Goal: Task Accomplishment & Management: Use online tool/utility

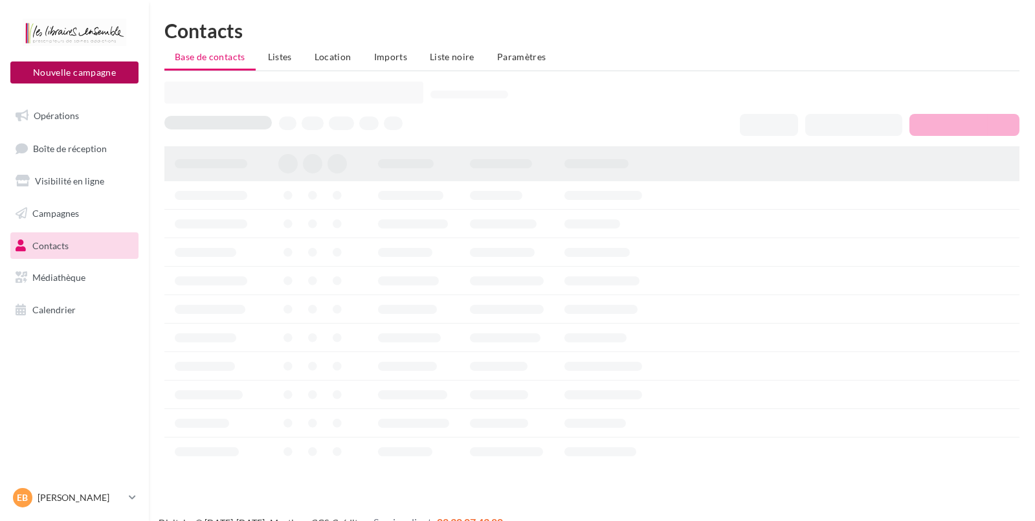
click at [115, 67] on button "Nouvelle campagne" at bounding box center [74, 73] width 128 height 22
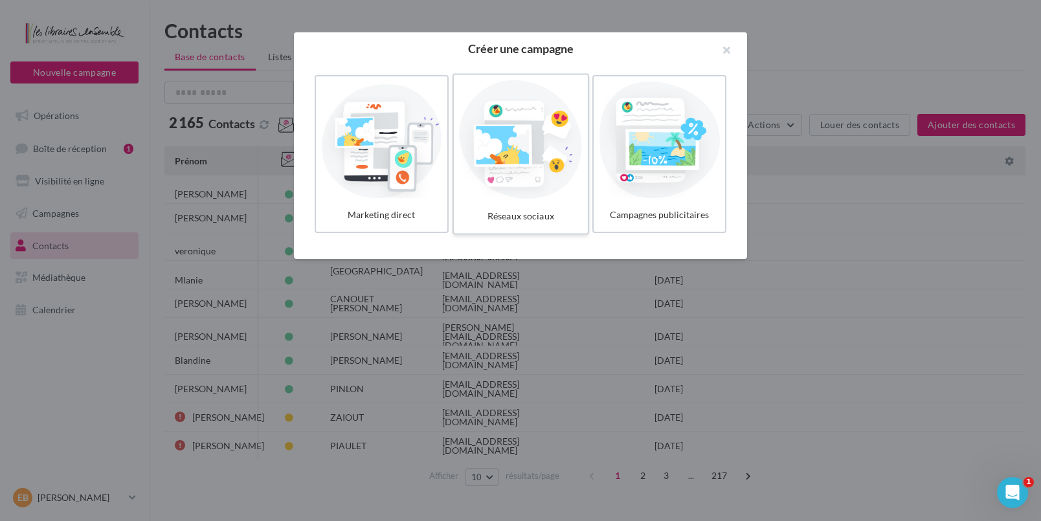
click at [557, 125] on div at bounding box center [520, 139] width 123 height 119
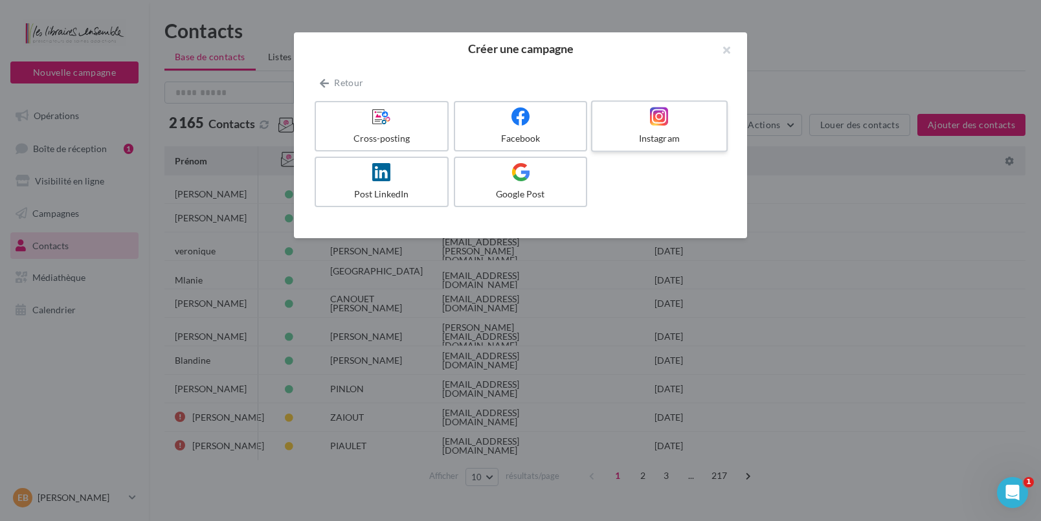
click at [614, 135] on div "Instagram" at bounding box center [659, 138] width 123 height 13
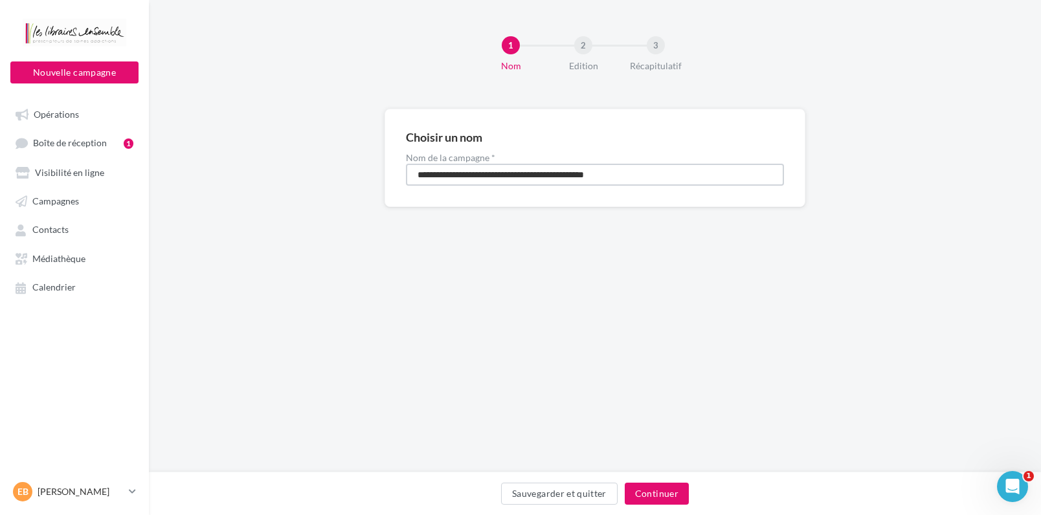
drag, startPoint x: 636, startPoint y: 174, endPoint x: 407, endPoint y: 153, distance: 229.5
click at [407, 164] on input "**********" at bounding box center [595, 175] width 378 height 22
type input "**********"
click at [658, 499] on button "Continuer" at bounding box center [657, 494] width 64 height 22
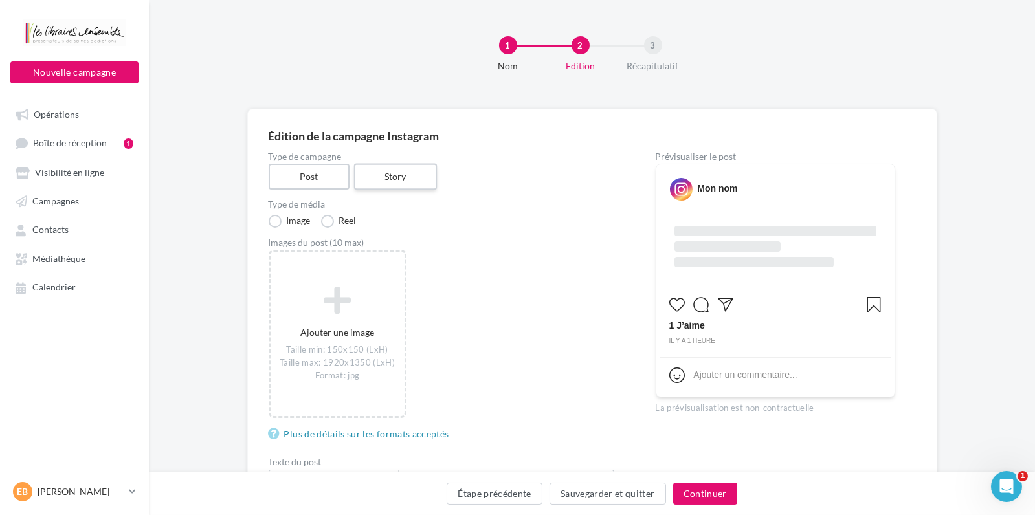
click at [414, 175] on label "Story" at bounding box center [395, 177] width 83 height 27
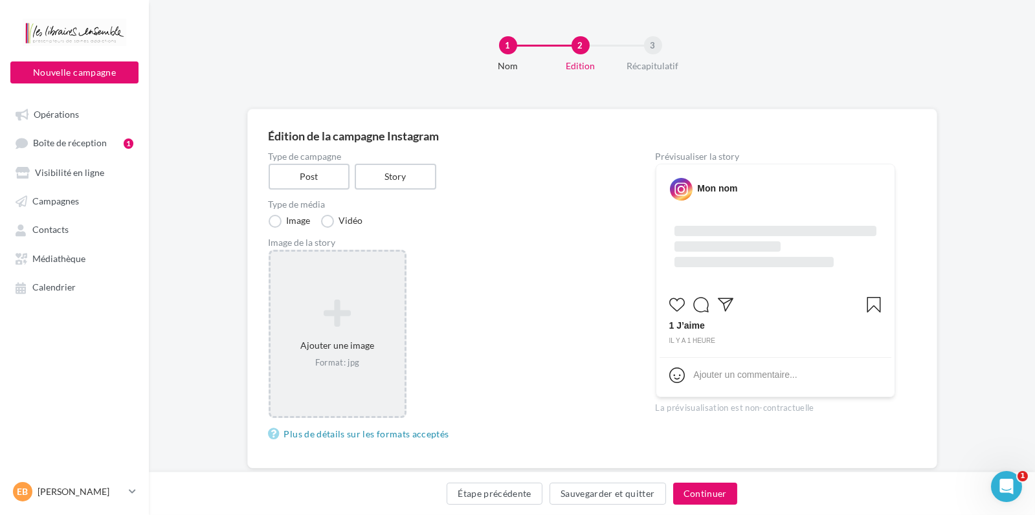
click at [362, 282] on div "Ajouter une image Format: jpg" at bounding box center [338, 334] width 138 height 168
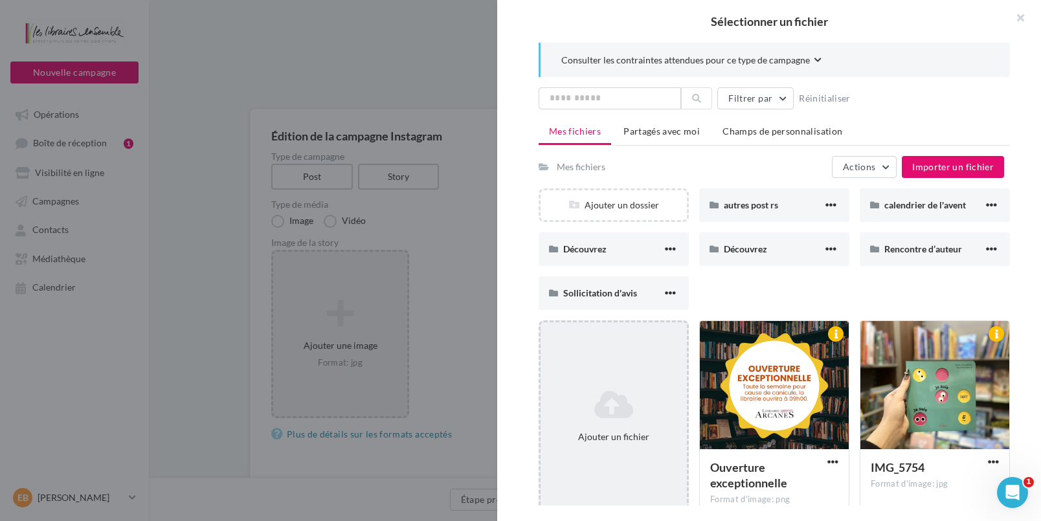
click at [616, 380] on div "Ajouter un fichier" at bounding box center [614, 416] width 150 height 192
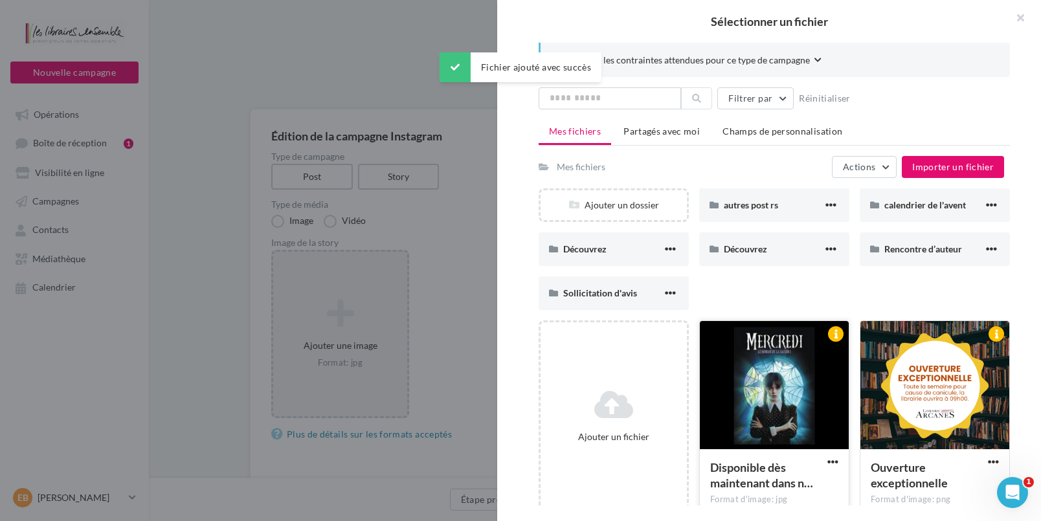
click at [761, 414] on div at bounding box center [774, 385] width 149 height 129
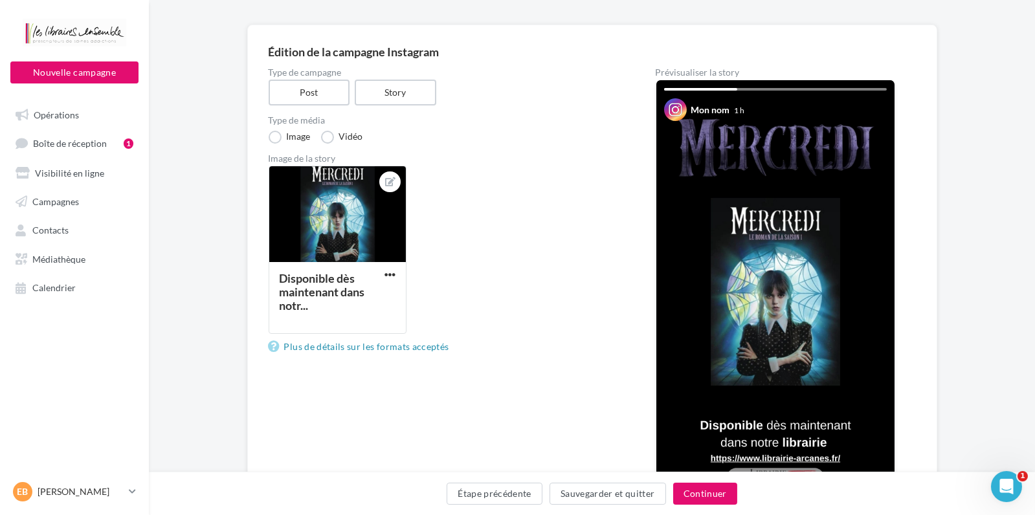
scroll to position [59, 0]
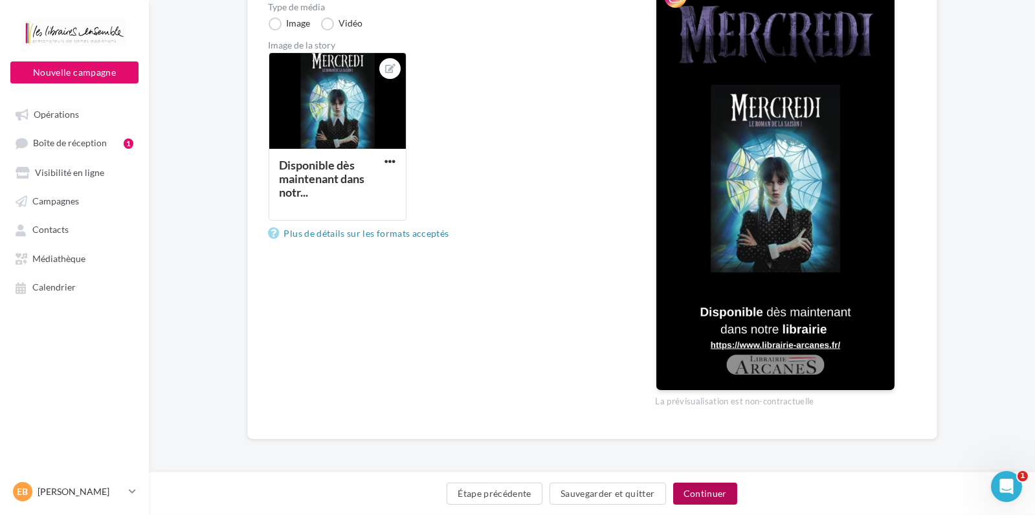
click at [721, 489] on button "Continuer" at bounding box center [705, 494] width 64 height 22
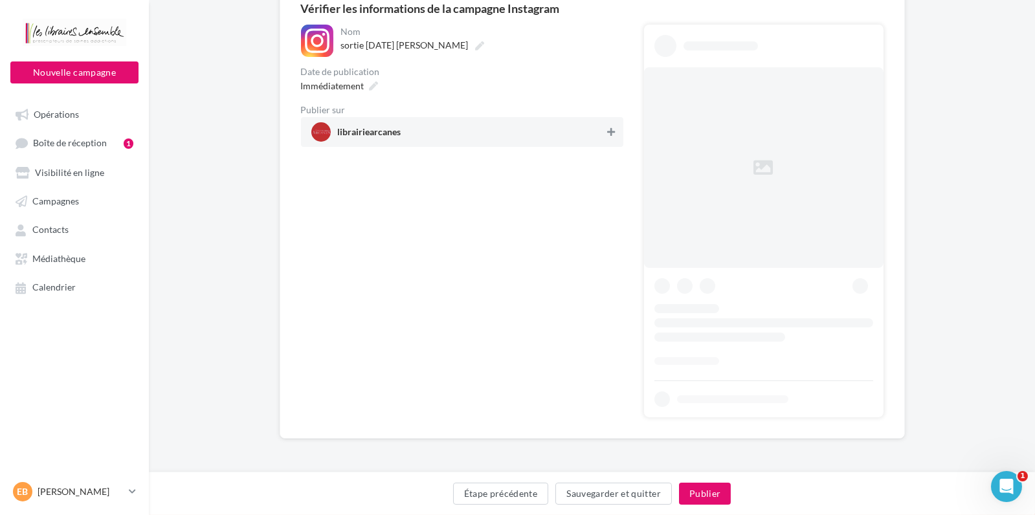
click at [609, 131] on div "**********" at bounding box center [592, 210] width 583 height 415
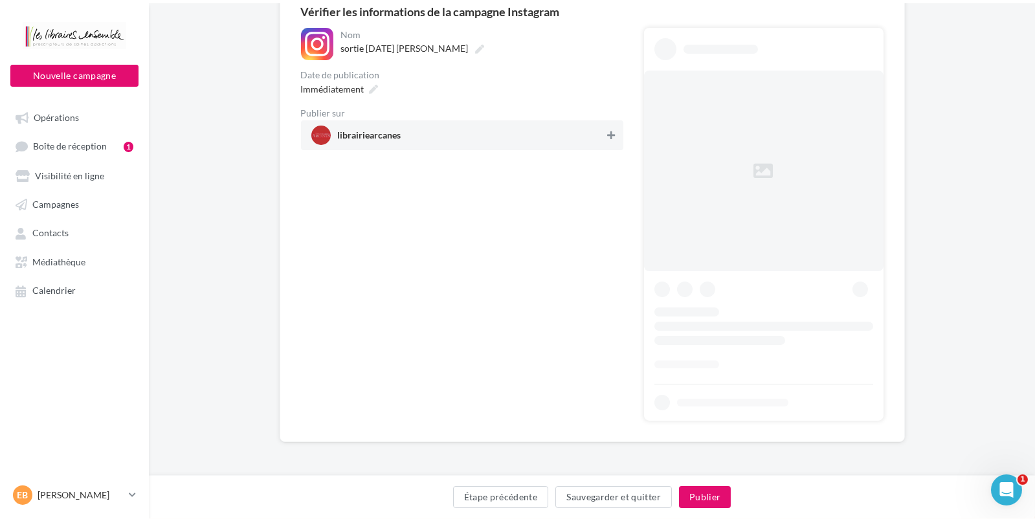
scroll to position [0, 0]
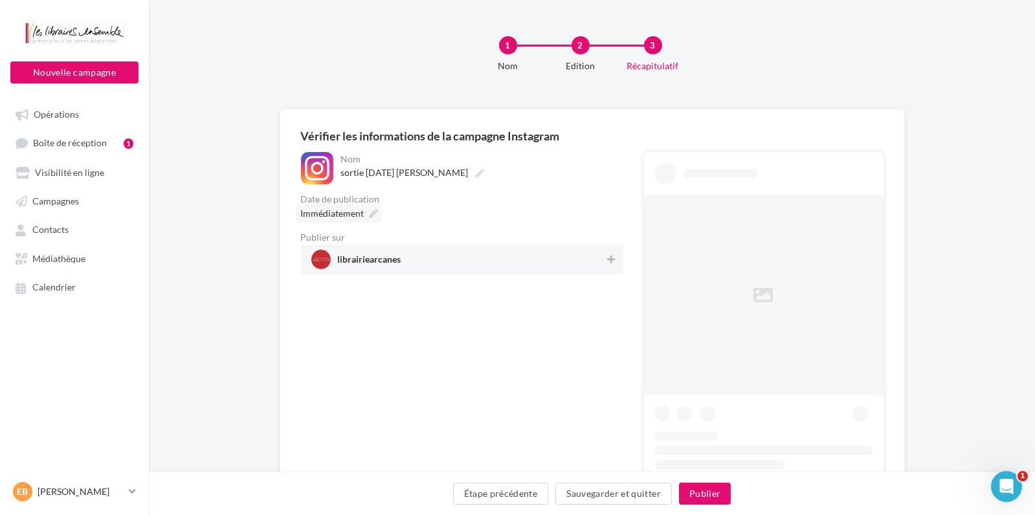
click at [370, 207] on div "Immédiatement" at bounding box center [338, 213] width 85 height 19
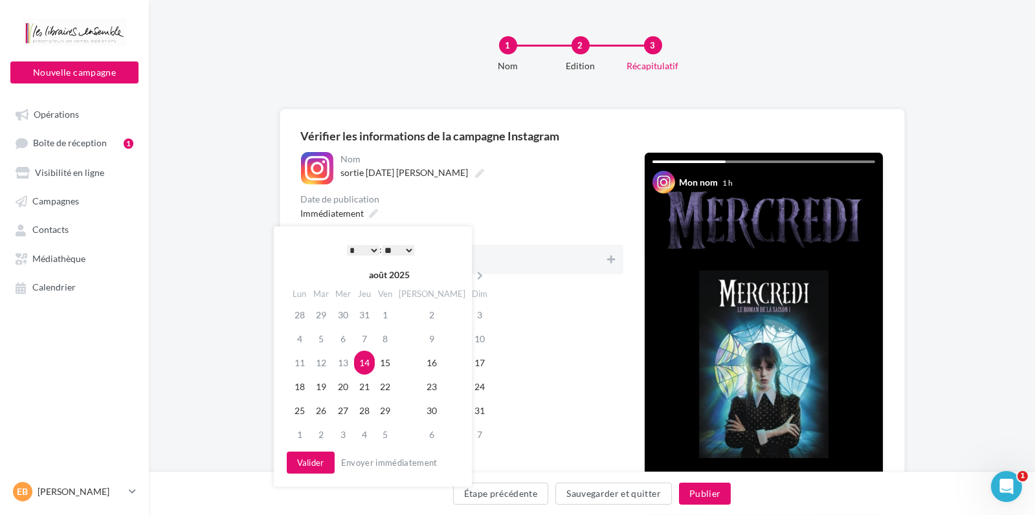
click at [347, 245] on select "* * * * * * * * * * ** ** ** ** ** ** ** ** ** ** ** ** ** **" at bounding box center [363, 250] width 32 height 10
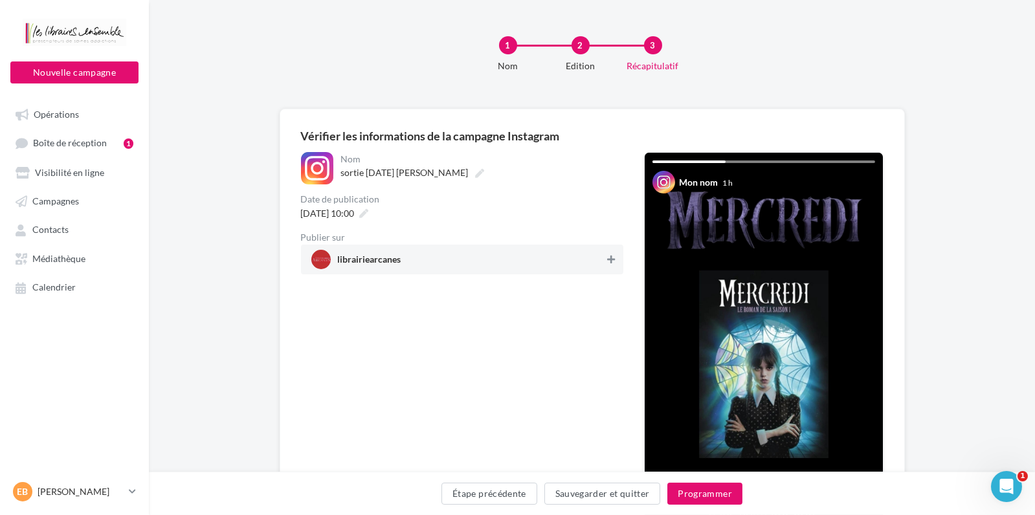
drag, startPoint x: 607, startPoint y: 259, endPoint x: 609, endPoint y: 272, distance: 13.1
click at [607, 260] on icon at bounding box center [611, 259] width 8 height 9
click at [680, 489] on button "Programmer" at bounding box center [705, 494] width 75 height 22
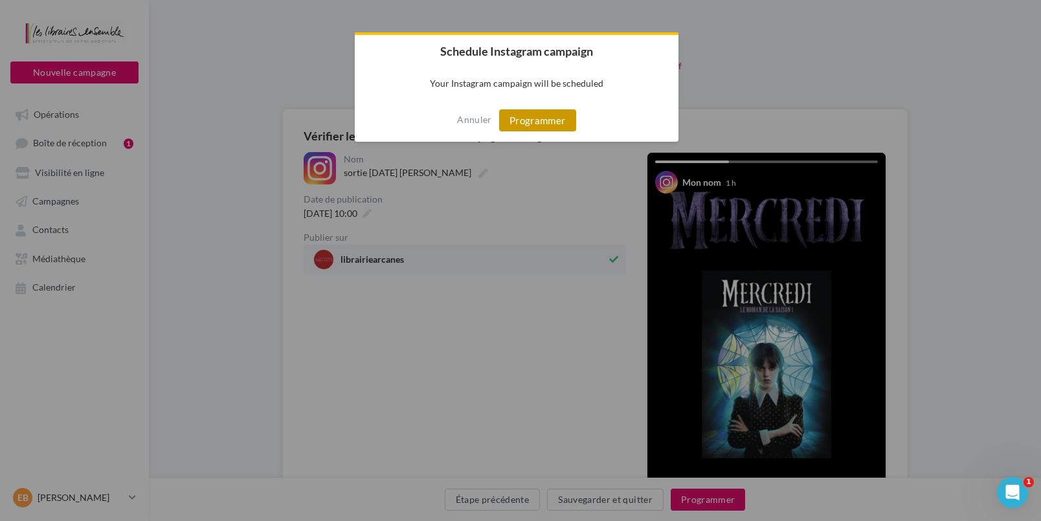
click at [545, 124] on button "Programmer" at bounding box center [537, 120] width 77 height 22
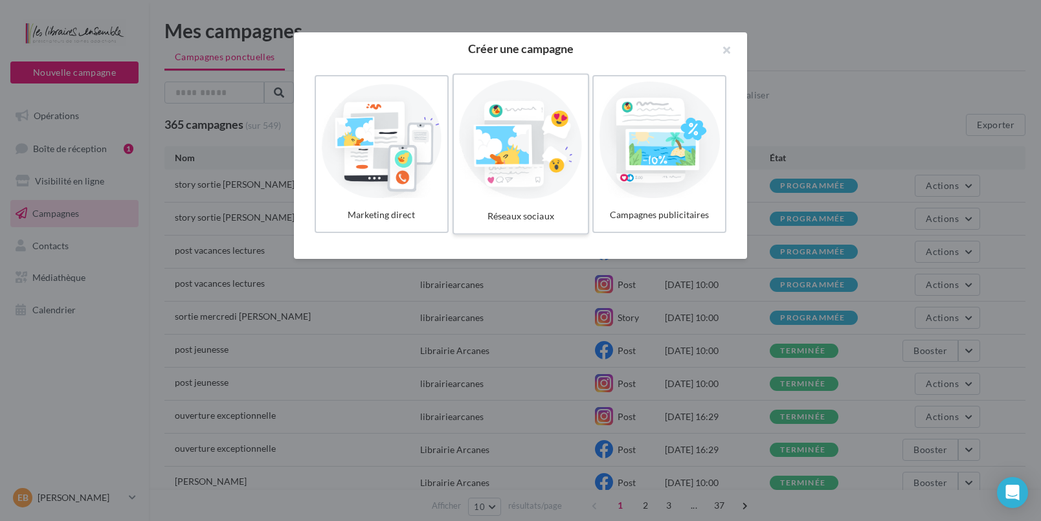
click at [482, 131] on div at bounding box center [520, 139] width 123 height 119
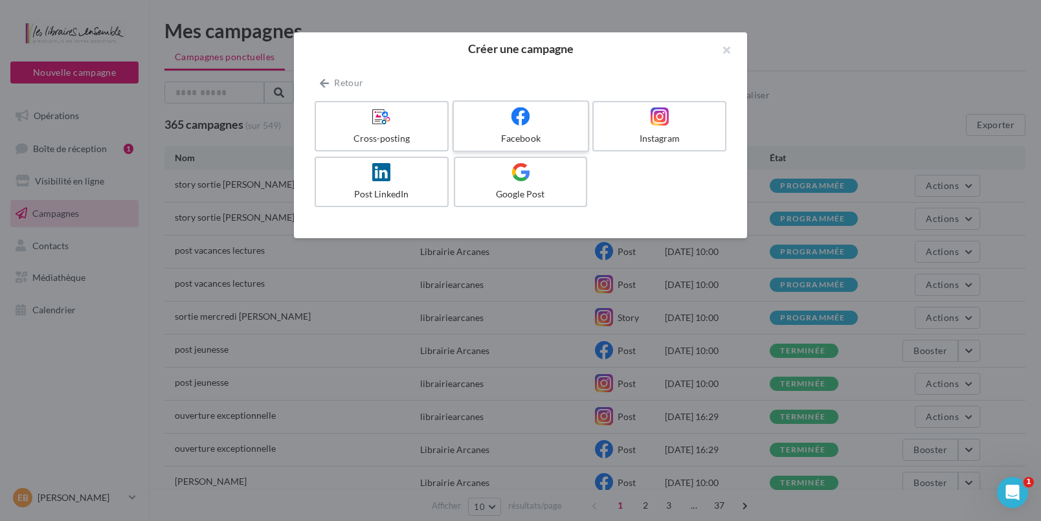
click at [514, 144] on div "Facebook" at bounding box center [520, 138] width 123 height 13
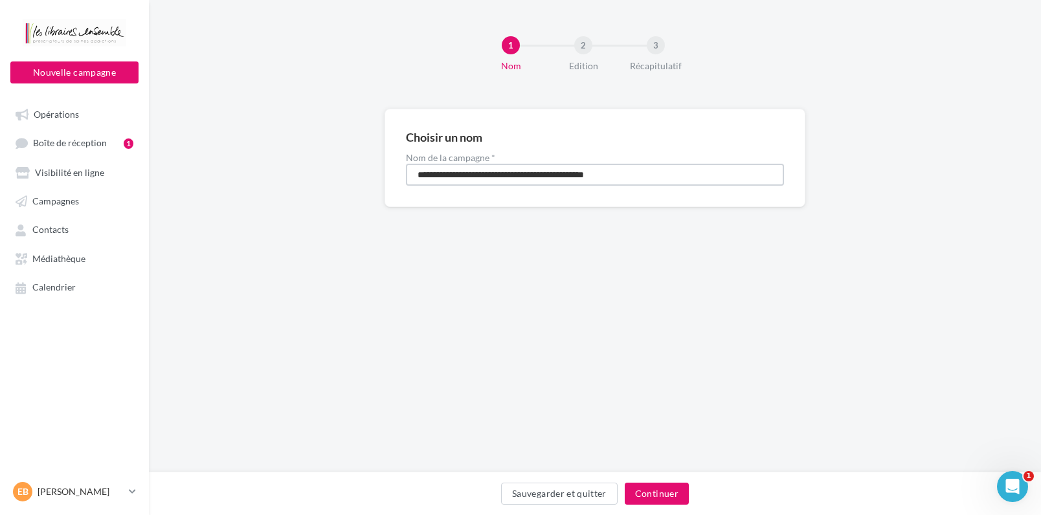
drag, startPoint x: 655, startPoint y: 179, endPoint x: 0, endPoint y: 157, distance: 654.9
click at [406, 164] on input "**********" at bounding box center [595, 175] width 378 height 22
type input "**********"
click at [658, 495] on button "Continuer" at bounding box center [657, 494] width 64 height 22
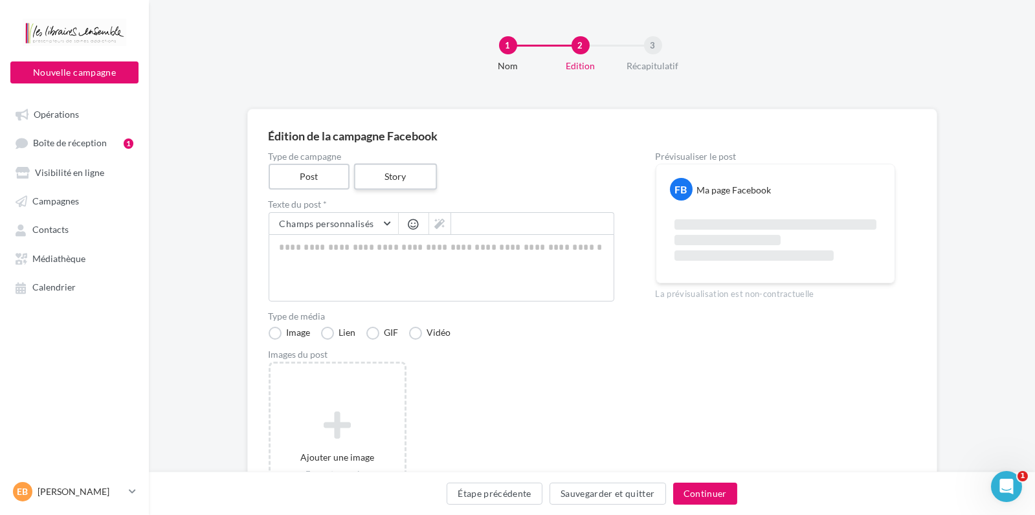
click at [388, 165] on label "Story" at bounding box center [395, 177] width 83 height 27
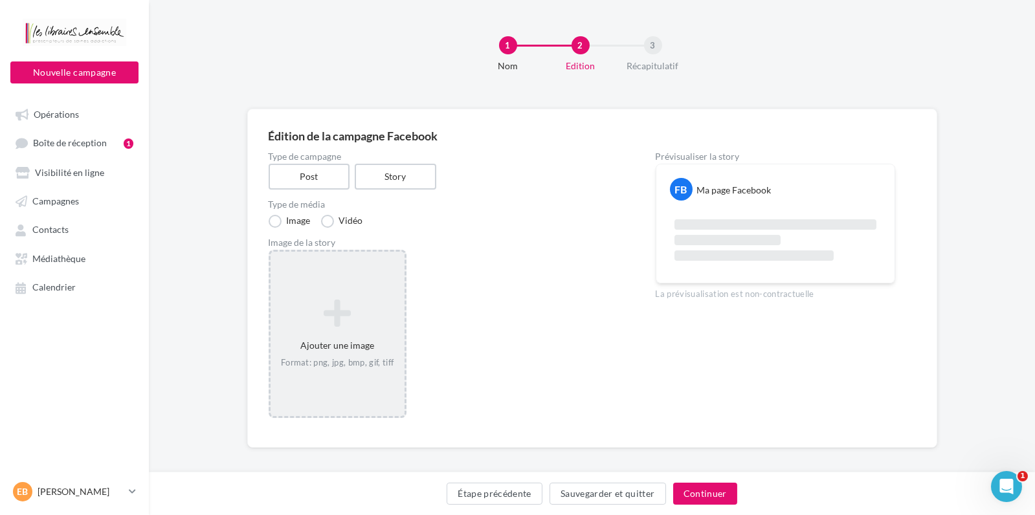
click at [361, 284] on div "Ajouter une image Format: png, jpg, bmp, gif, tiff" at bounding box center [338, 334] width 138 height 168
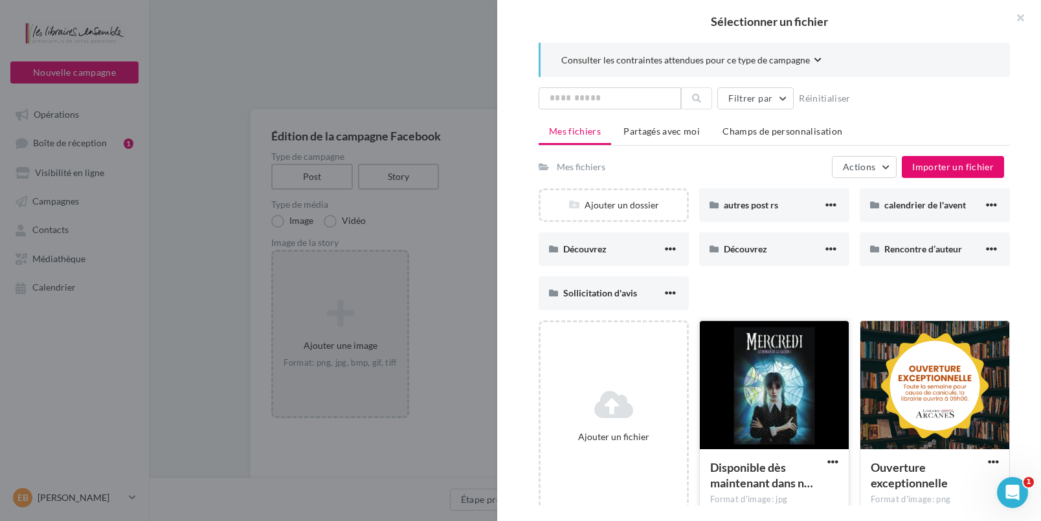
click at [732, 360] on div at bounding box center [774, 385] width 149 height 129
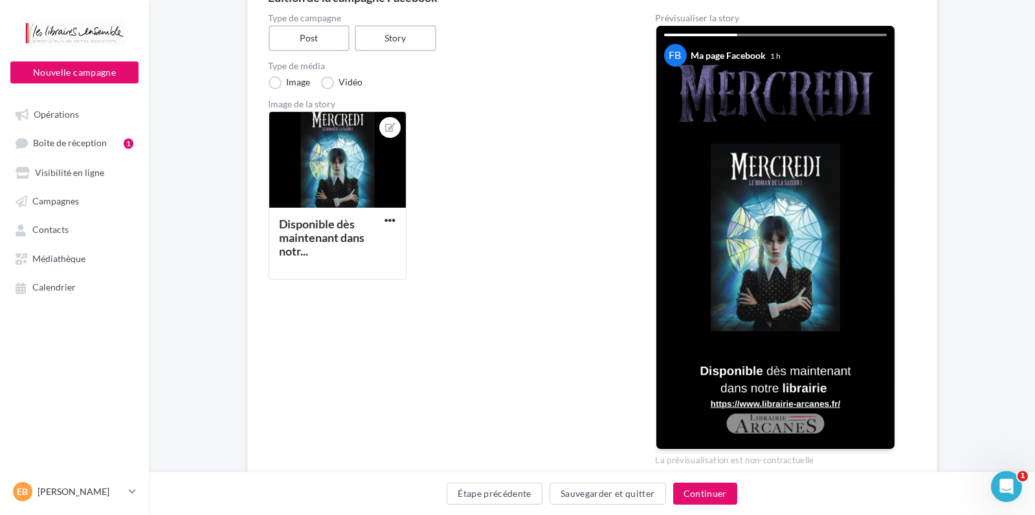
scroll to position [197, 0]
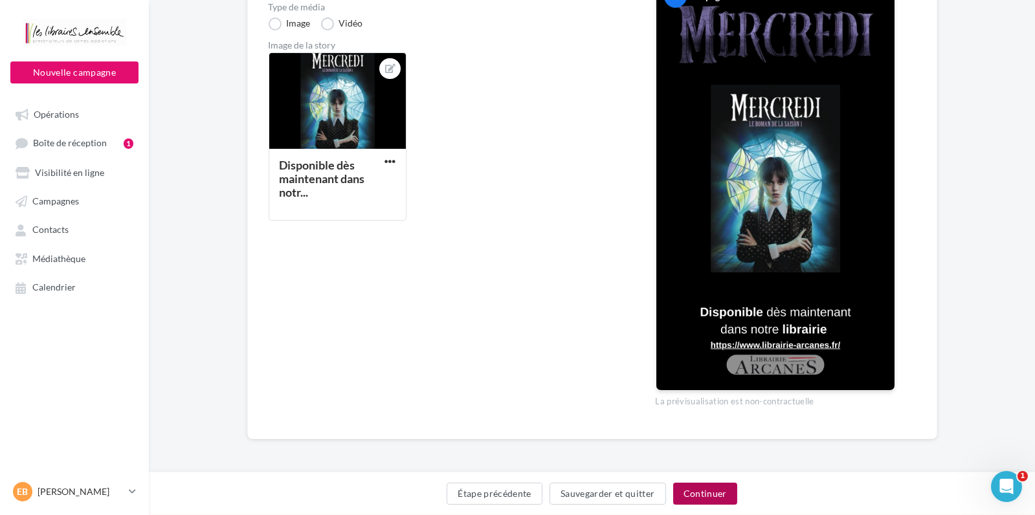
click at [706, 496] on button "Continuer" at bounding box center [705, 494] width 64 height 22
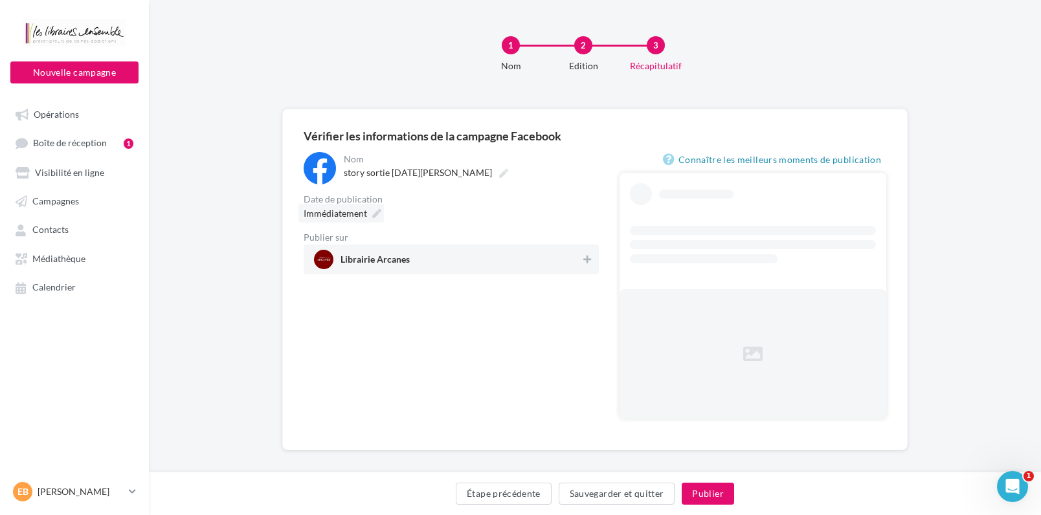
click at [350, 200] on div "Date de publication Immédiatement" at bounding box center [451, 209] width 295 height 28
click at [342, 218] on span "Immédiatement" at bounding box center [332, 213] width 63 height 11
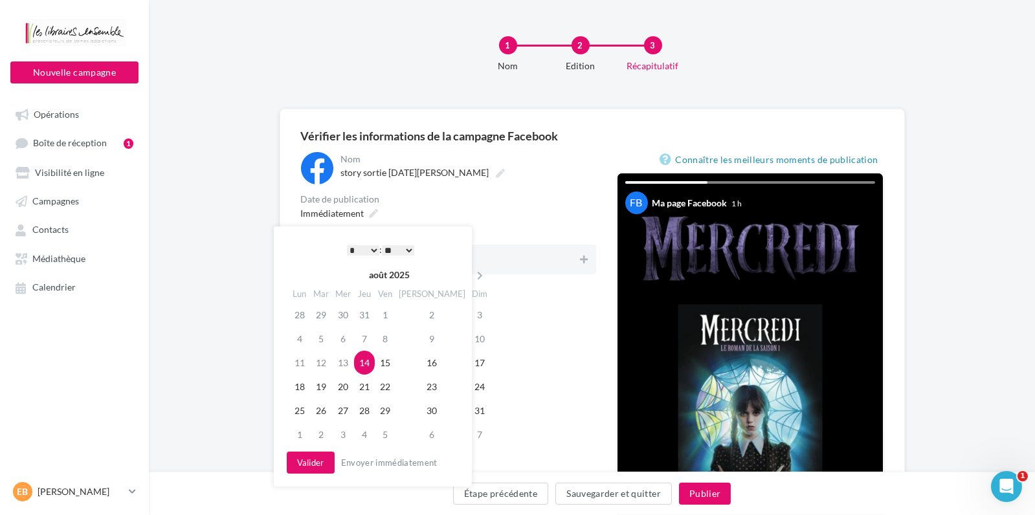
click at [347, 245] on select "* * * * * * * * * * ** ** ** ** ** ** ** ** ** ** ** ** ** **" at bounding box center [363, 250] width 32 height 10
click at [324, 460] on button "Valider" at bounding box center [311, 463] width 48 height 22
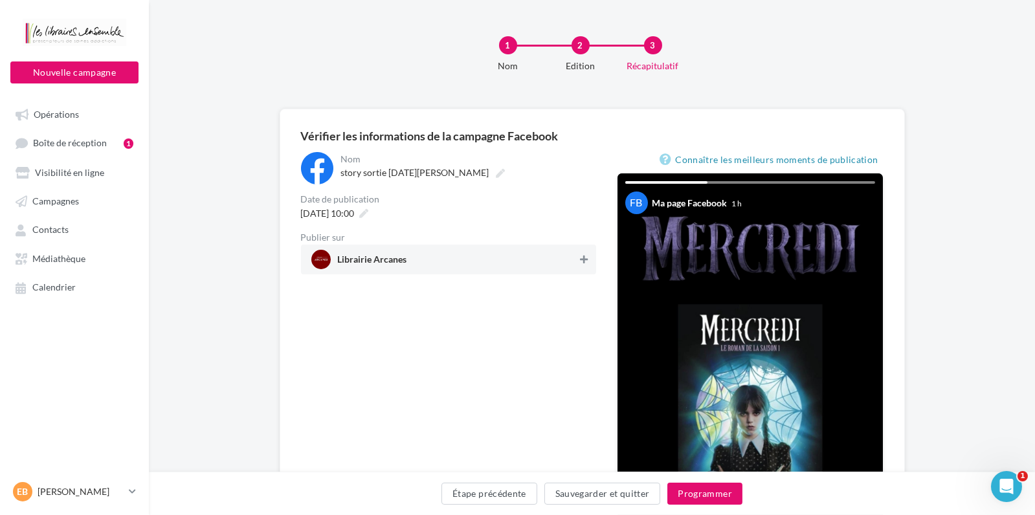
click at [587, 259] on icon at bounding box center [584, 259] width 8 height 9
click at [700, 500] on button "Programmer" at bounding box center [705, 494] width 75 height 22
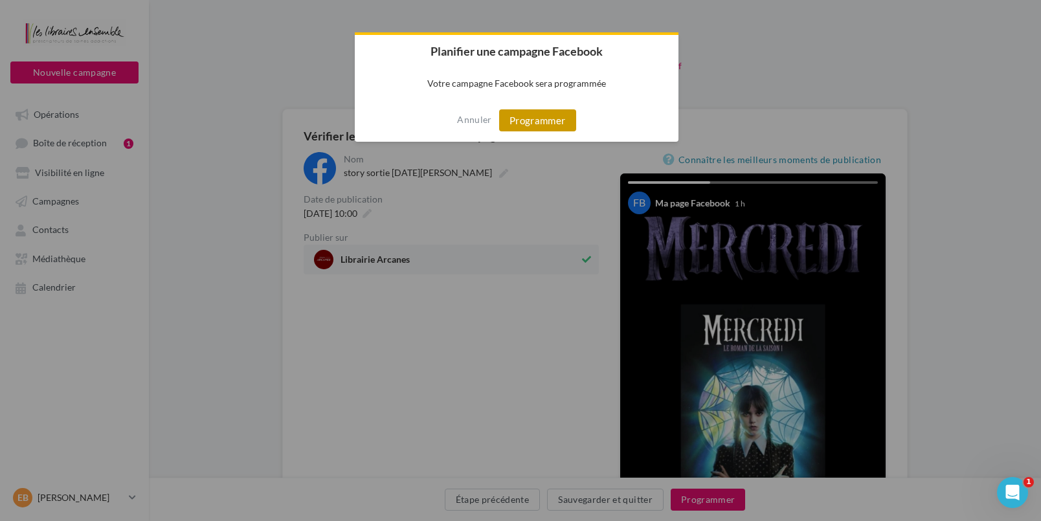
click at [527, 118] on button "Programmer" at bounding box center [537, 120] width 77 height 22
